Goal: Register for event/course

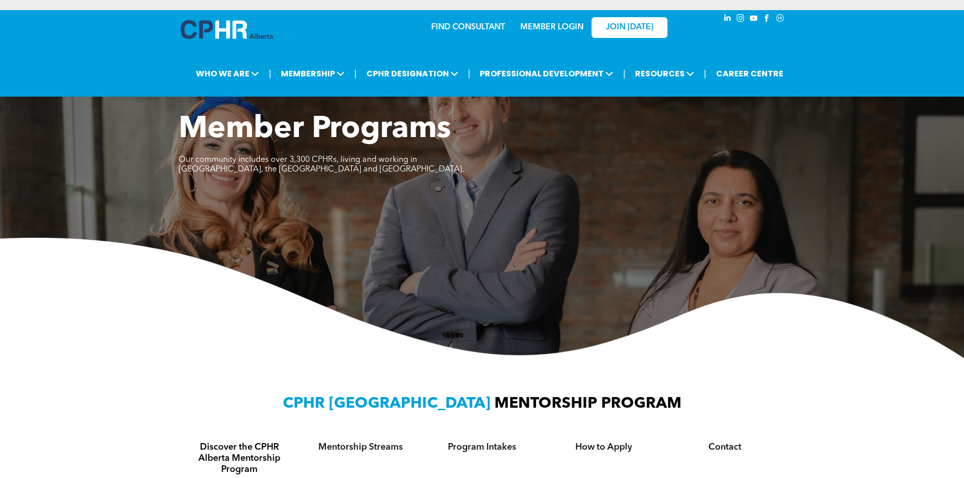
scroll to position [594, 0]
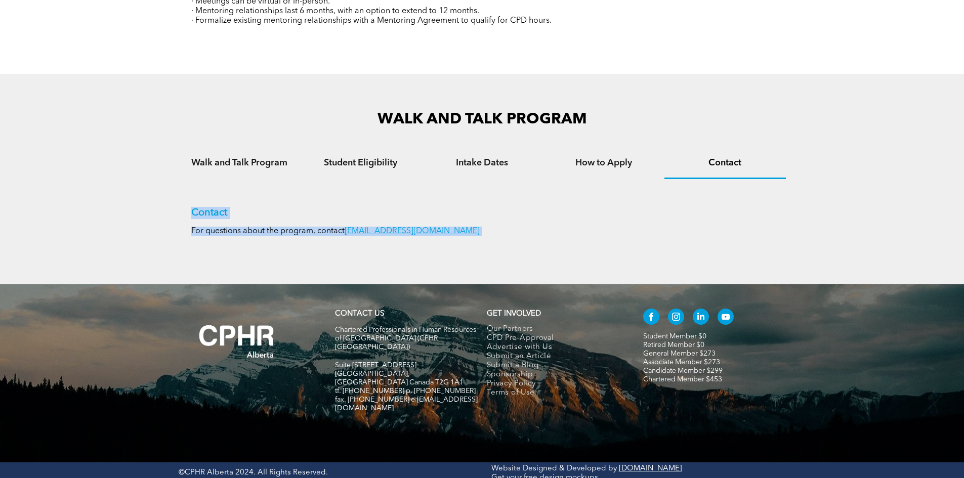
click at [560, 247] on div "Contact For questions about the program, contact student@cphrab.ca" at bounding box center [482, 214] width 607 height 70
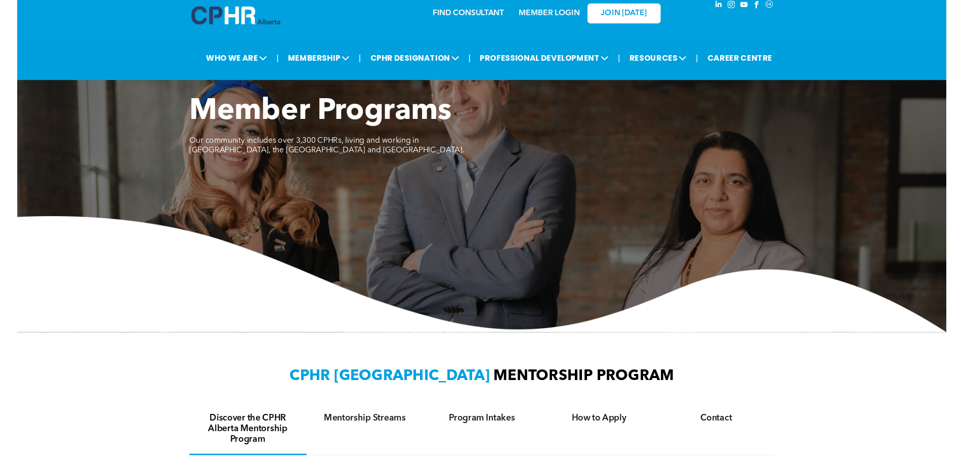
scroll to position [0, 0]
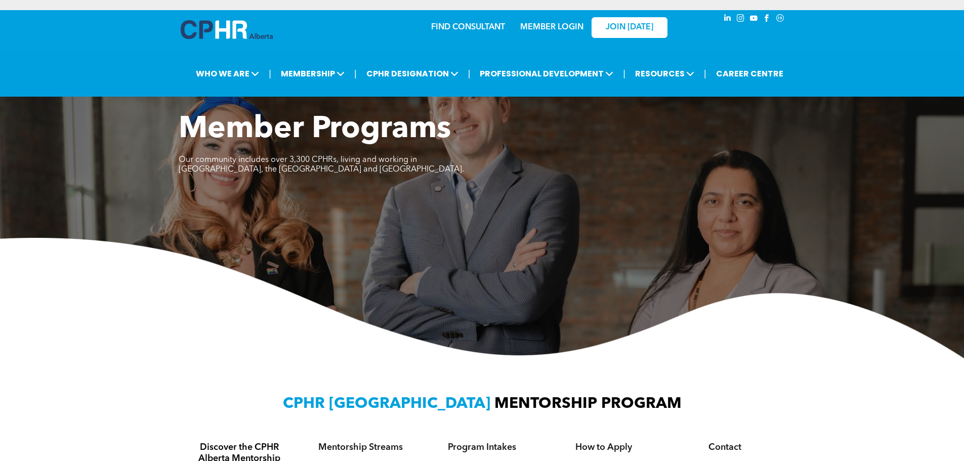
click at [708, 178] on div "Member Programs Our community includes over 3,300 CPHRs, living and working in …" at bounding box center [482, 149] width 607 height 76
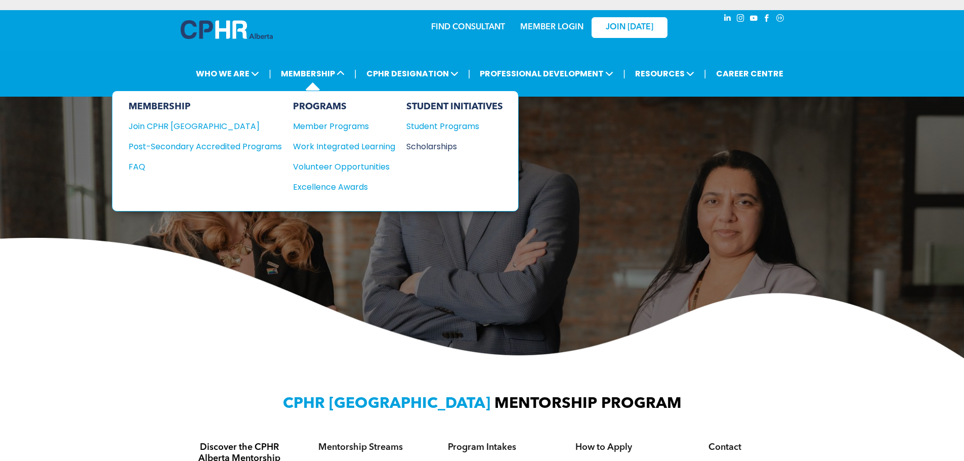
click at [424, 145] on div "Scholarships" at bounding box center [449, 146] width 87 height 13
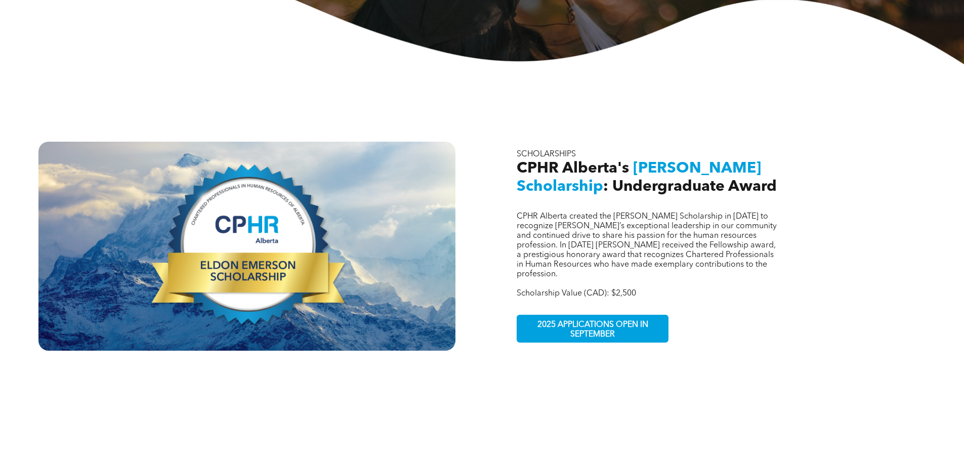
scroll to position [51, 0]
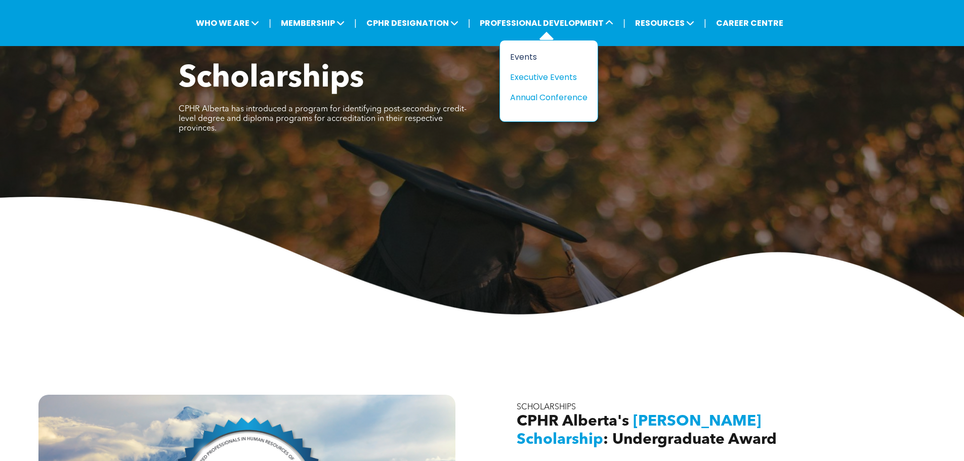
click at [530, 61] on div "Events" at bounding box center [545, 57] width 70 height 13
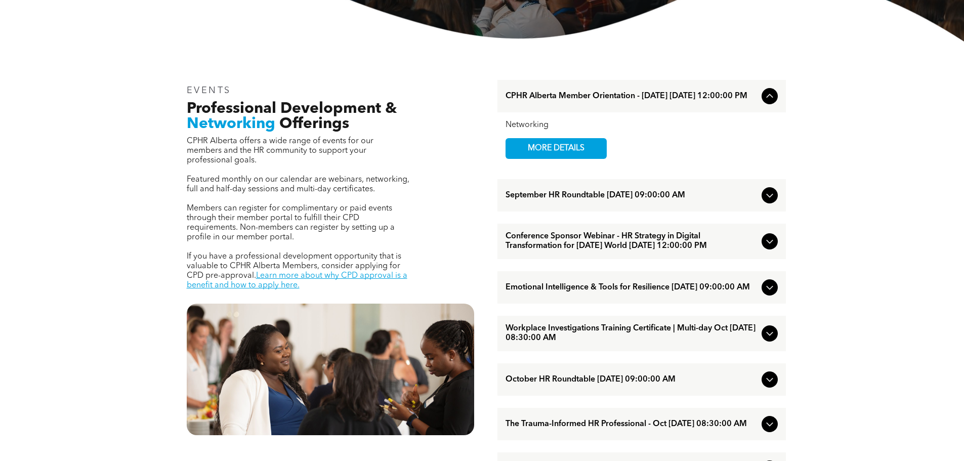
scroll to position [304, 0]
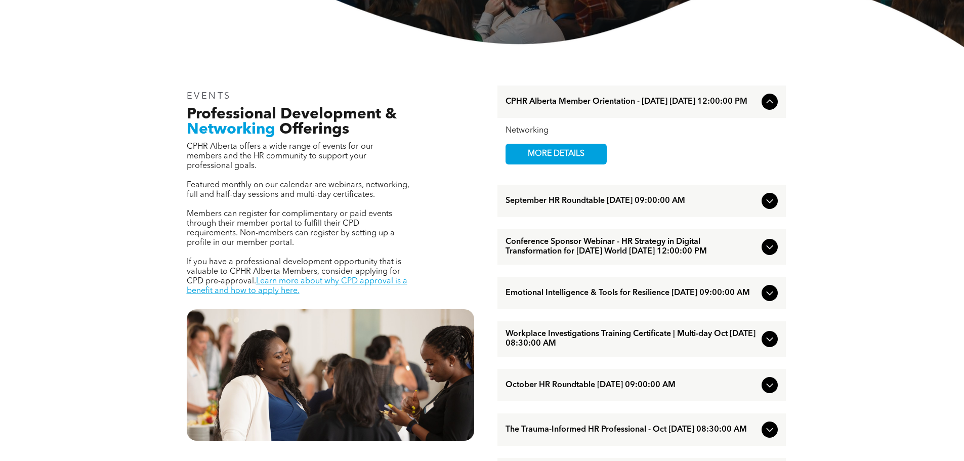
click at [766, 200] on icon at bounding box center [769, 201] width 12 height 12
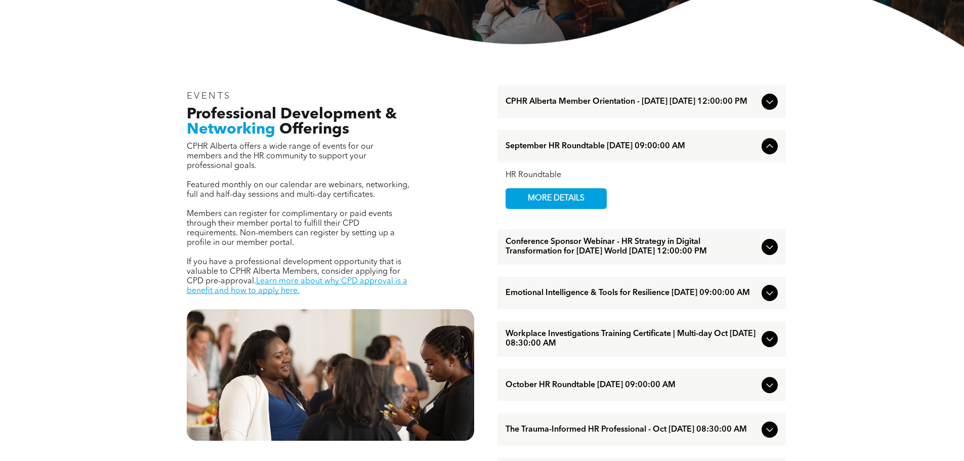
click at [761, 110] on div "CPHR Alberta Member Orientation - [DATE] [DATE] 12:00:00 PM" at bounding box center [641, 101] width 288 height 32
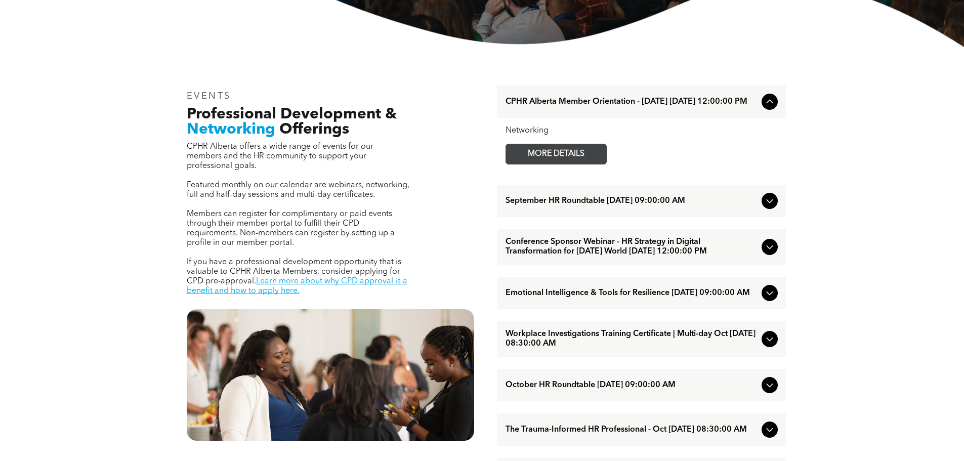
click at [558, 149] on span "MORE DETAILS" at bounding box center [556, 154] width 80 height 20
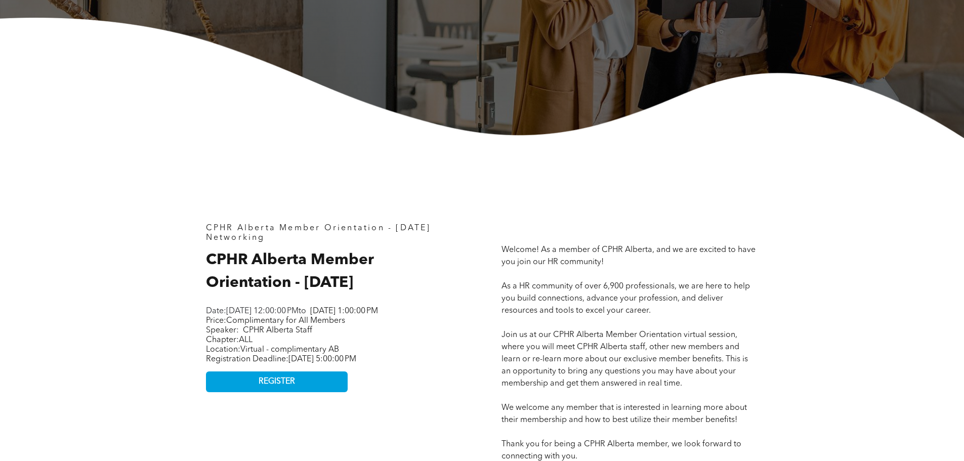
scroll to position [354, 0]
